Goal: Task Accomplishment & Management: Use online tool/utility

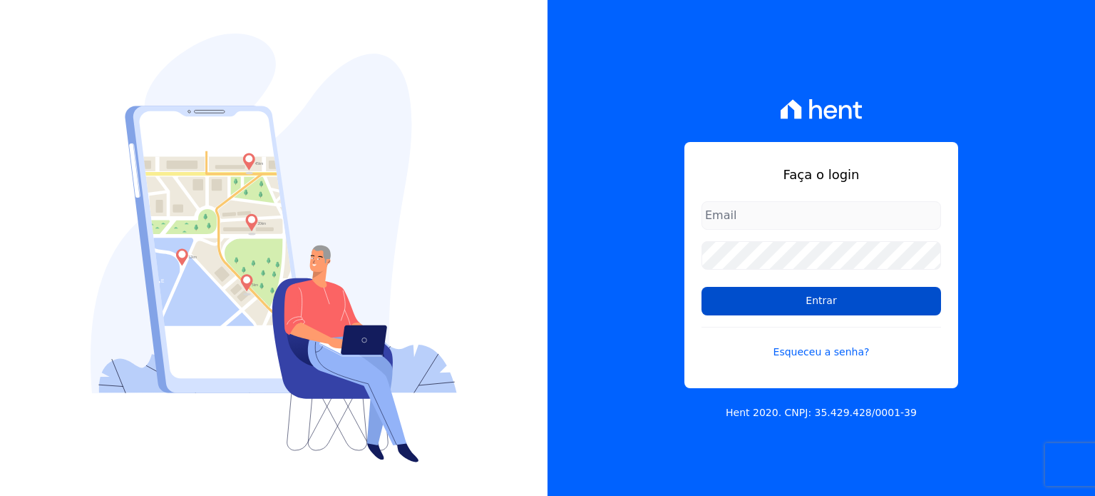
type input "[EMAIL_ADDRESS][DOMAIN_NAME]"
click at [780, 302] on input "Entrar" at bounding box center [822, 301] width 240 height 29
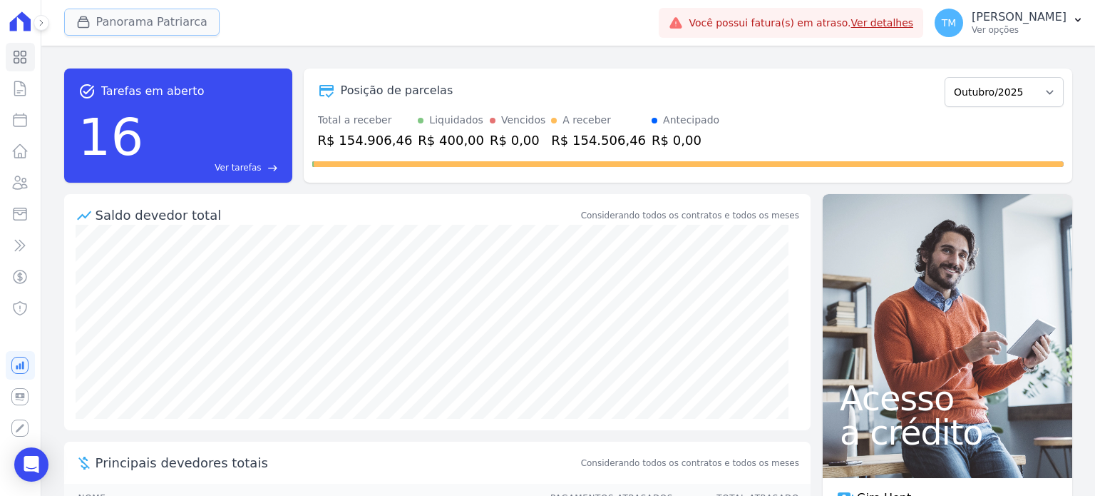
click at [170, 22] on button "Panorama Patriarca" at bounding box center [141, 22] width 155 height 27
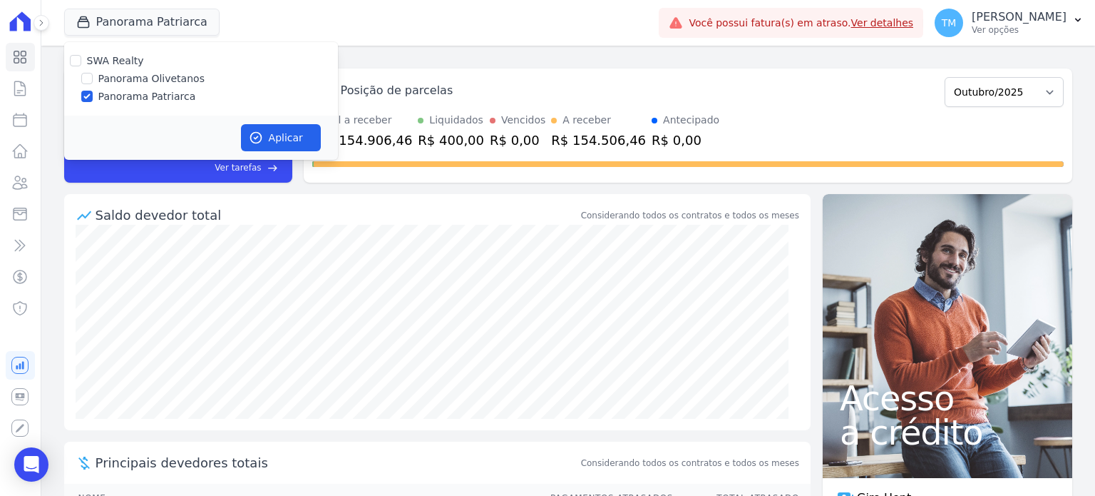
click at [174, 82] on label "Panorama Olivetanos" at bounding box center [151, 78] width 106 height 15
click at [93, 82] on input "Panorama Olivetanos" at bounding box center [86, 78] width 11 height 11
checkbox input "true"
drag, startPoint x: 166, startPoint y: 99, endPoint x: 285, endPoint y: 143, distance: 126.1
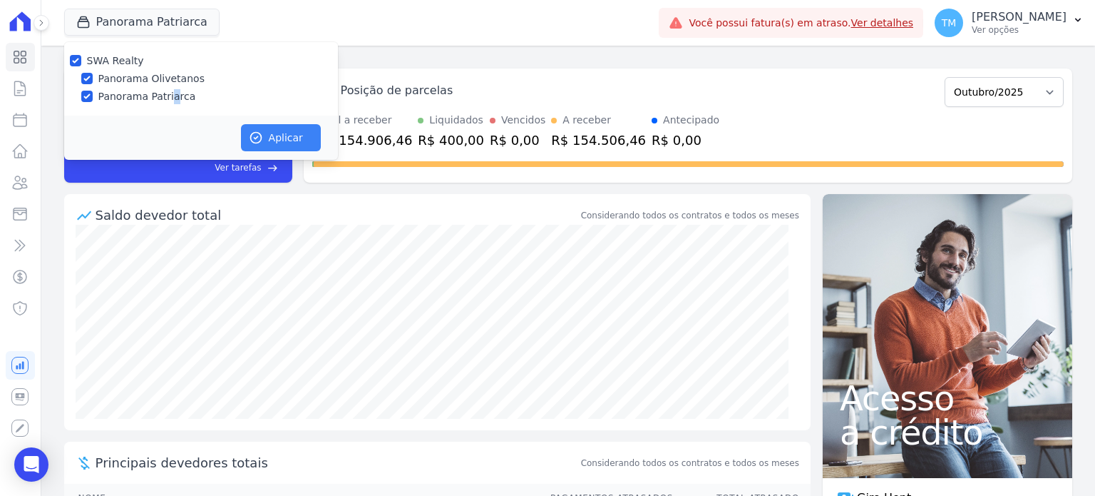
click at [165, 99] on label "Panorama Patriarca" at bounding box center [147, 96] width 98 height 15
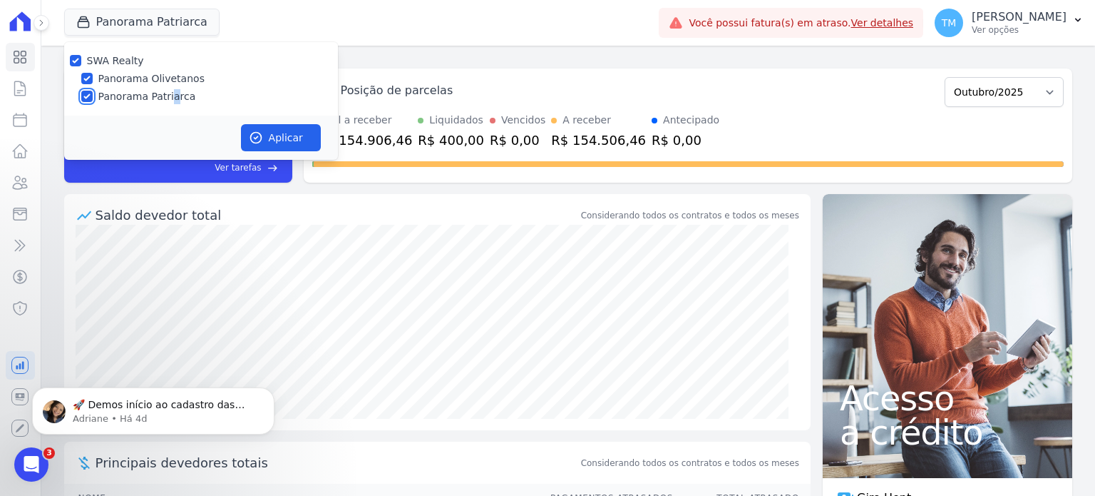
drag, startPoint x: 88, startPoint y: 98, endPoint x: 157, endPoint y: 111, distance: 69.7
click at [89, 98] on input "Panorama Patriarca" at bounding box center [86, 96] width 11 height 11
checkbox input "false"
click at [305, 144] on button "Aplicar" at bounding box center [281, 137] width 80 height 27
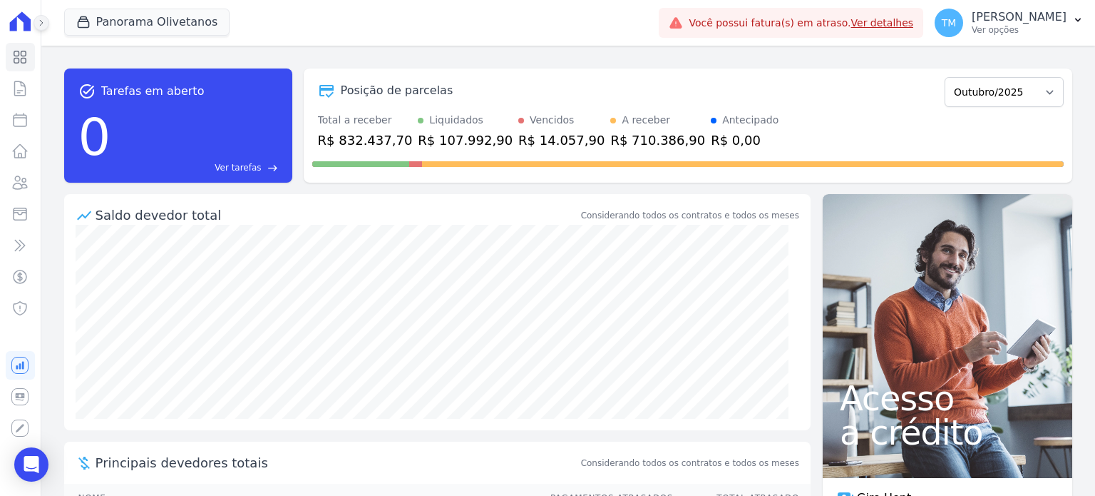
click at [43, 25] on icon at bounding box center [41, 23] width 9 height 9
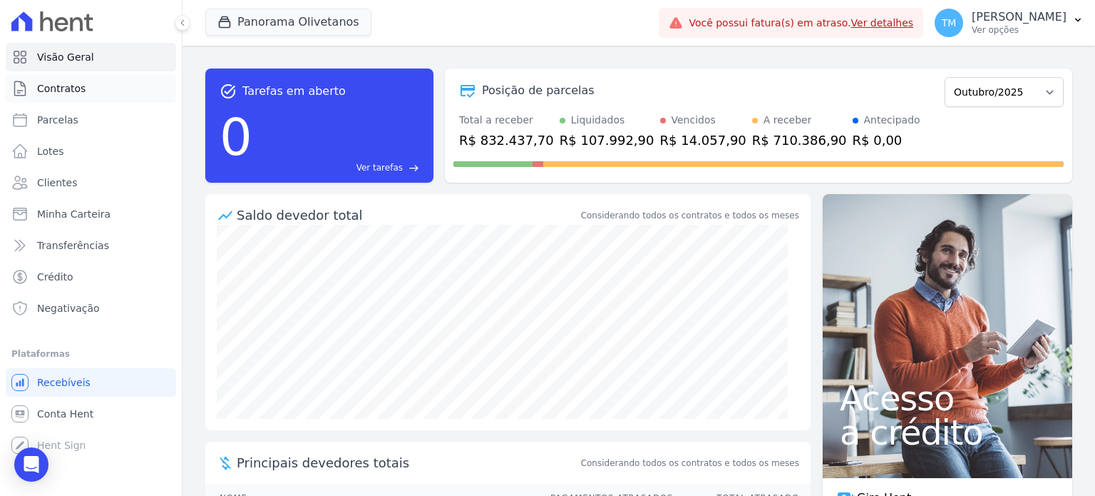
click at [120, 93] on link "Contratos" at bounding box center [91, 88] width 170 height 29
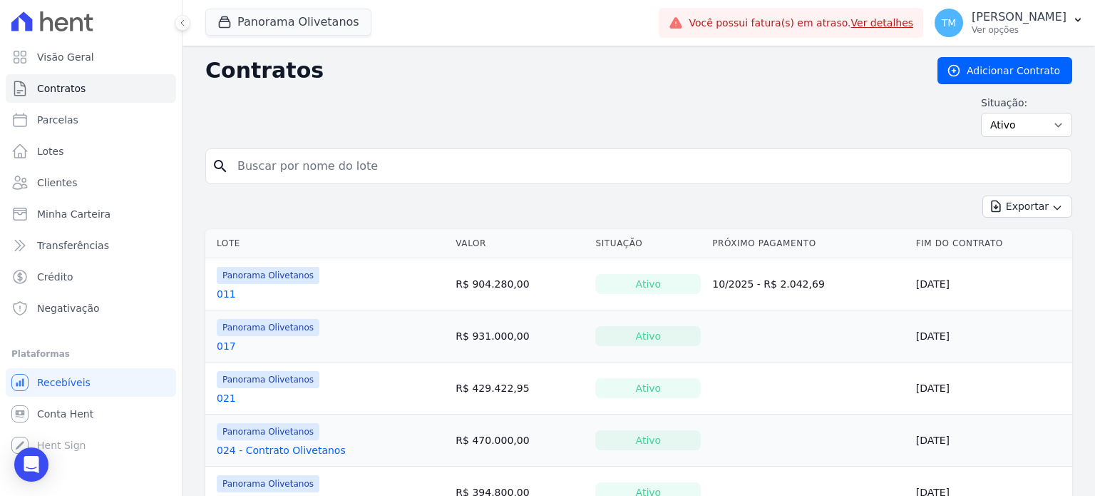
click at [275, 153] on input "search" at bounding box center [647, 166] width 837 height 29
drag, startPoint x: 183, startPoint y: 25, endPoint x: 185, endPoint y: 38, distance: 13.2
click at [183, 28] on button at bounding box center [183, 23] width 16 height 16
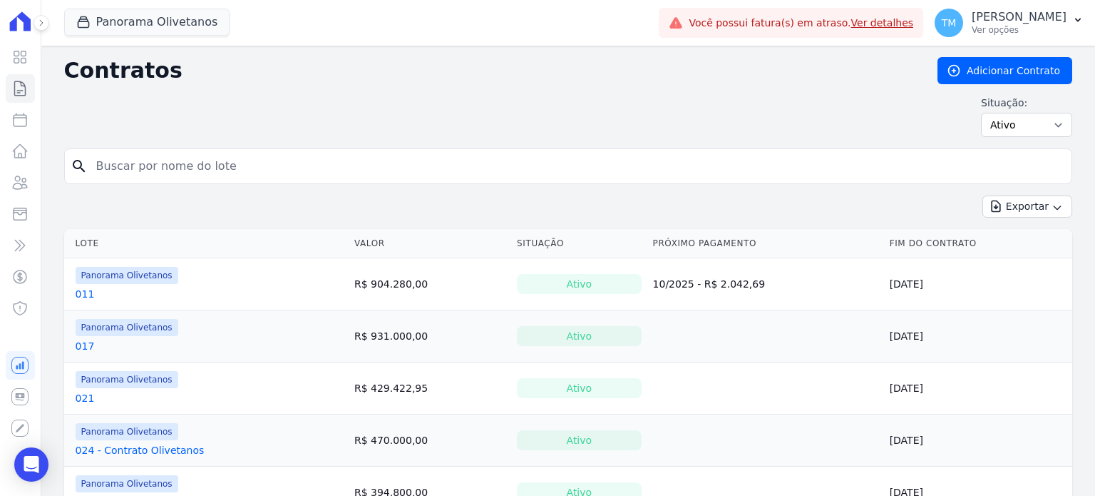
drag, startPoint x: 246, startPoint y: 160, endPoint x: 254, endPoint y: 156, distance: 8.9
click at [254, 157] on input "search" at bounding box center [577, 166] width 978 height 29
type input "155"
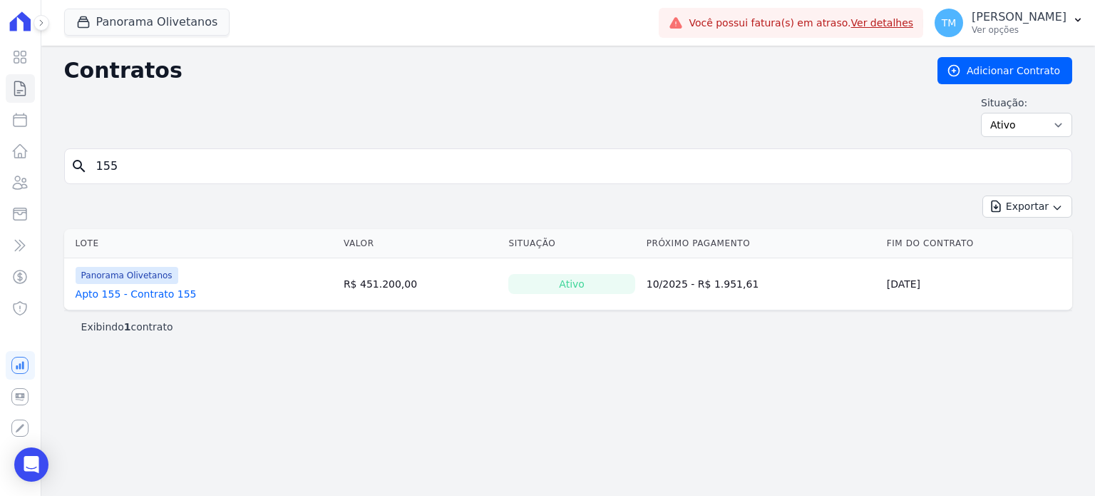
click at [165, 288] on link "Apto 155 - Contrato 155" at bounding box center [136, 294] width 121 height 14
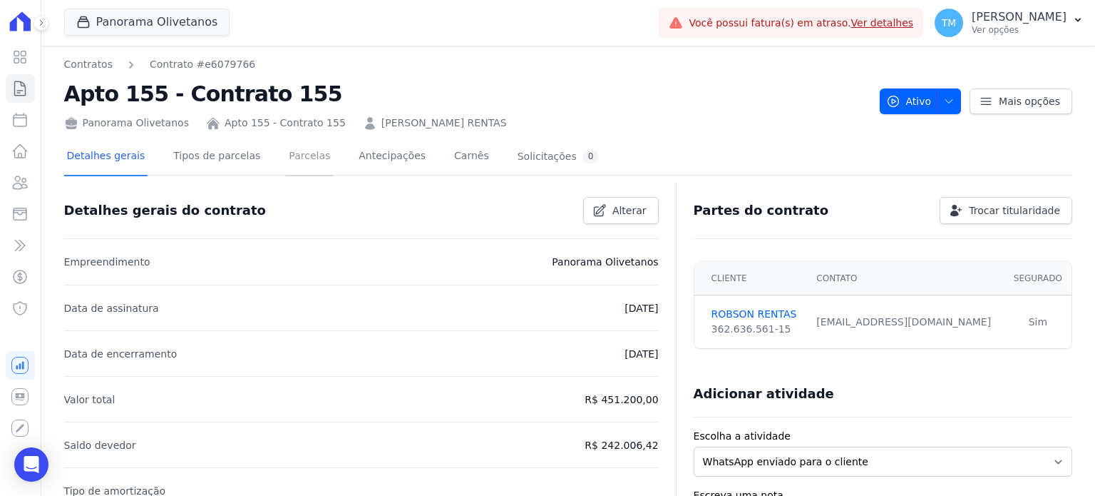
click at [301, 160] on link "Parcelas" at bounding box center [309, 157] width 47 height 38
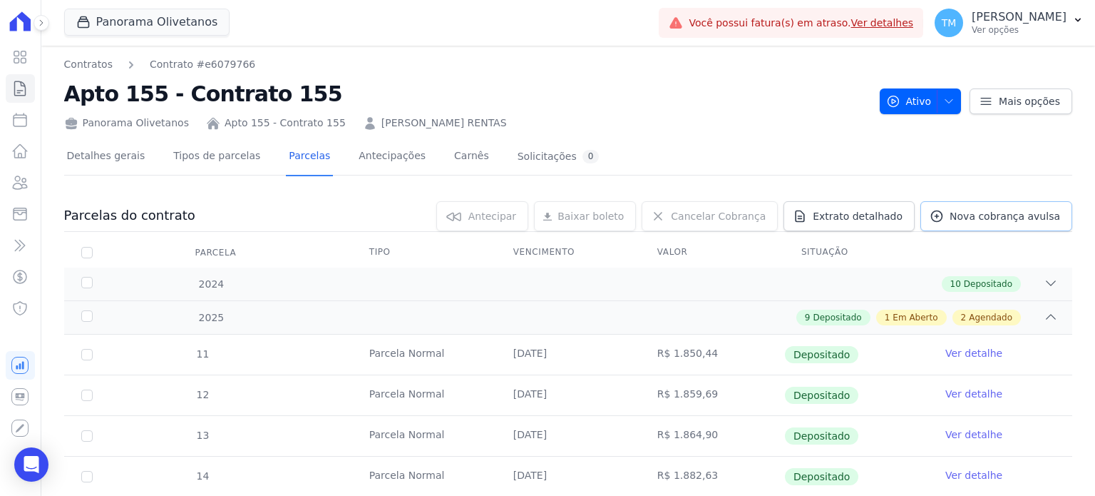
click at [973, 221] on span "Nova cobrança avulsa" at bounding box center [1005, 216] width 111 height 14
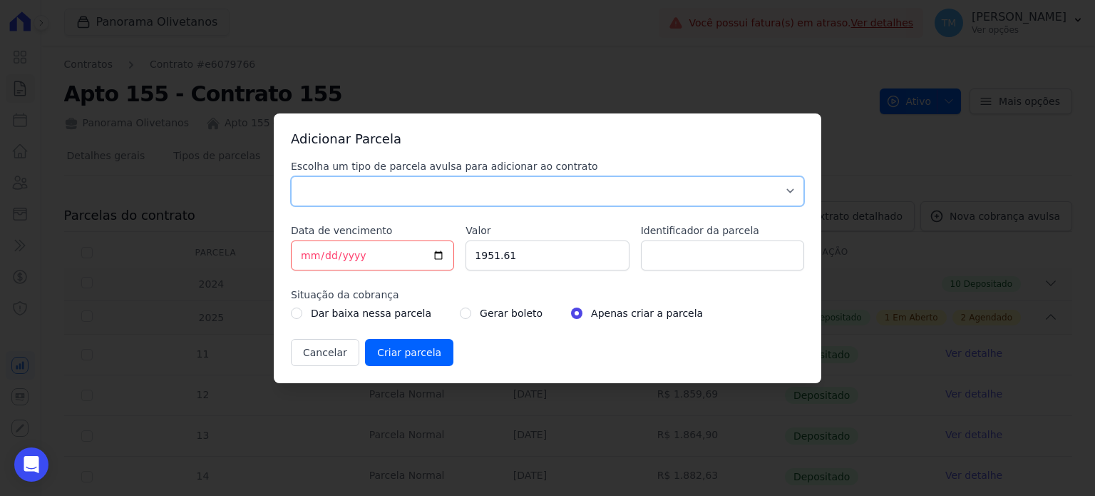
click at [518, 200] on select "Parcela Normal Sinal Caução Intercalada Chaves Pré Chaves Pós Chaves Taxas Quit…" at bounding box center [547, 191] width 513 height 30
click at [679, 145] on h3 "Adicionar Parcela" at bounding box center [547, 139] width 513 height 17
drag, startPoint x: 319, startPoint y: 344, endPoint x: 423, endPoint y: 227, distance: 156.7
click at [325, 342] on button "Cancelar" at bounding box center [325, 352] width 68 height 27
